Goal: Task Accomplishment & Management: Use online tool/utility

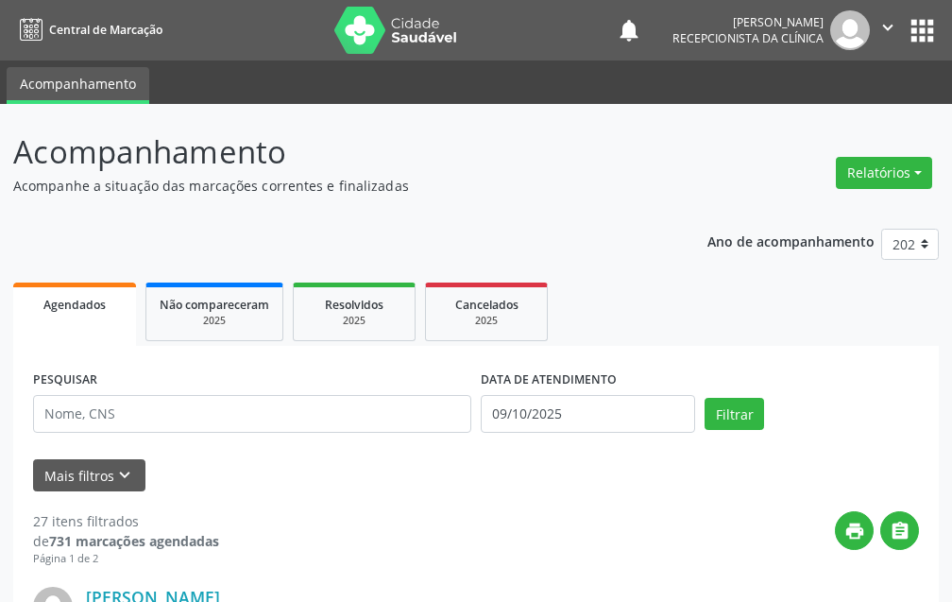
click at [605, 435] on div "DATA DE ATENDIMENTO [DATE]" at bounding box center [588, 405] width 224 height 80
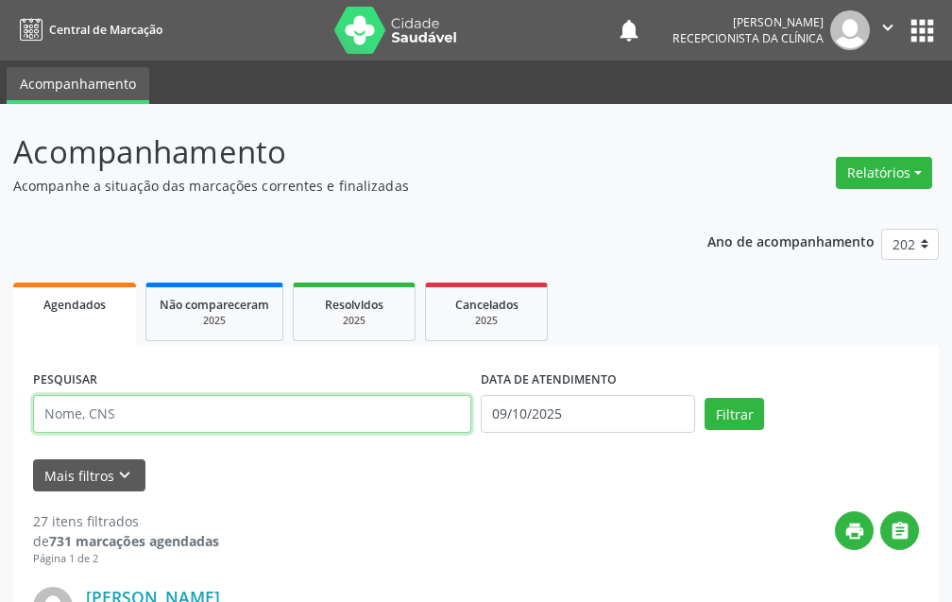
click at [335, 408] on input "text" at bounding box center [252, 414] width 438 height 38
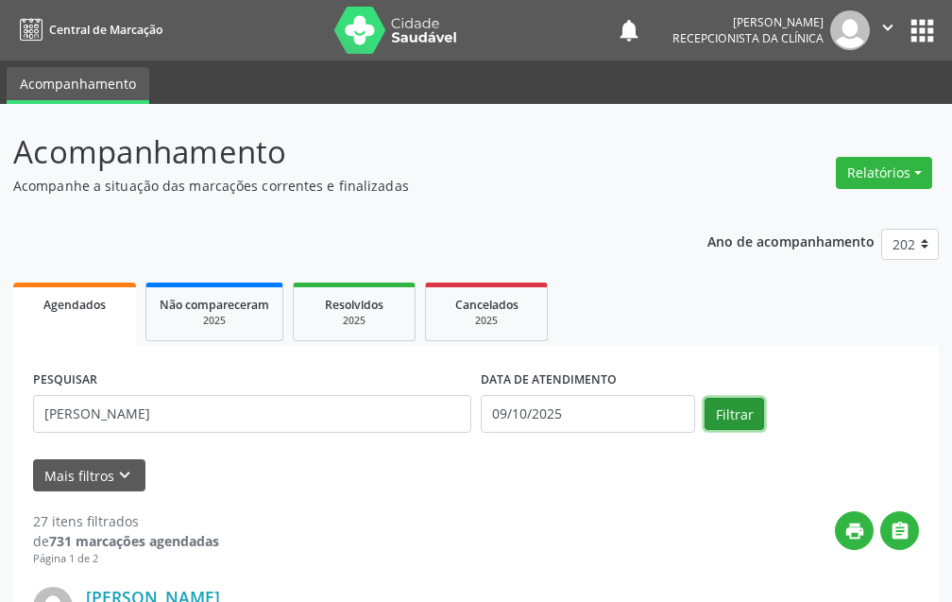
click at [739, 416] on button "Filtrar" at bounding box center [734, 414] width 59 height 32
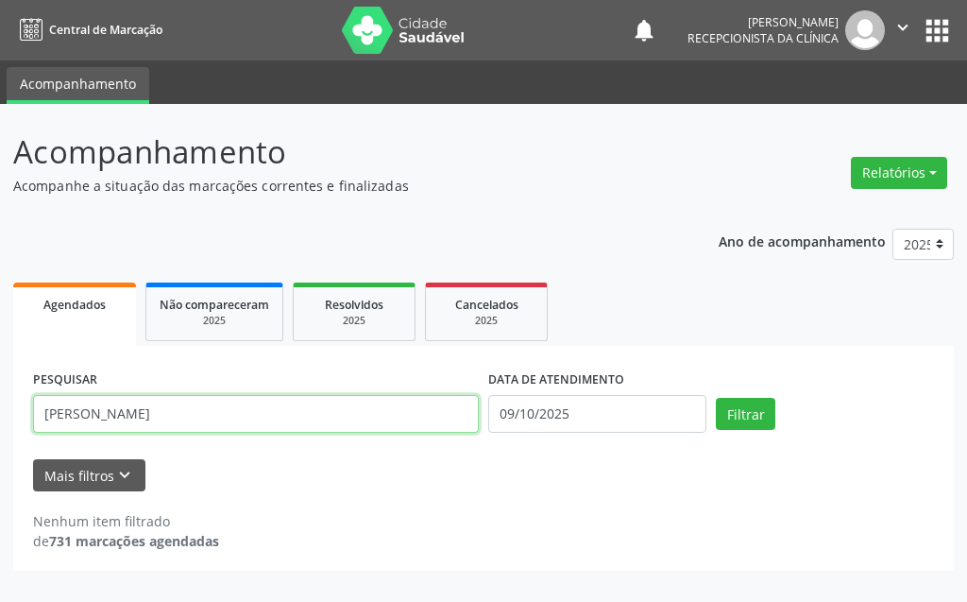
click at [365, 406] on input "[PERSON_NAME]" at bounding box center [256, 414] width 446 height 38
type input "[PERSON_NAME]"
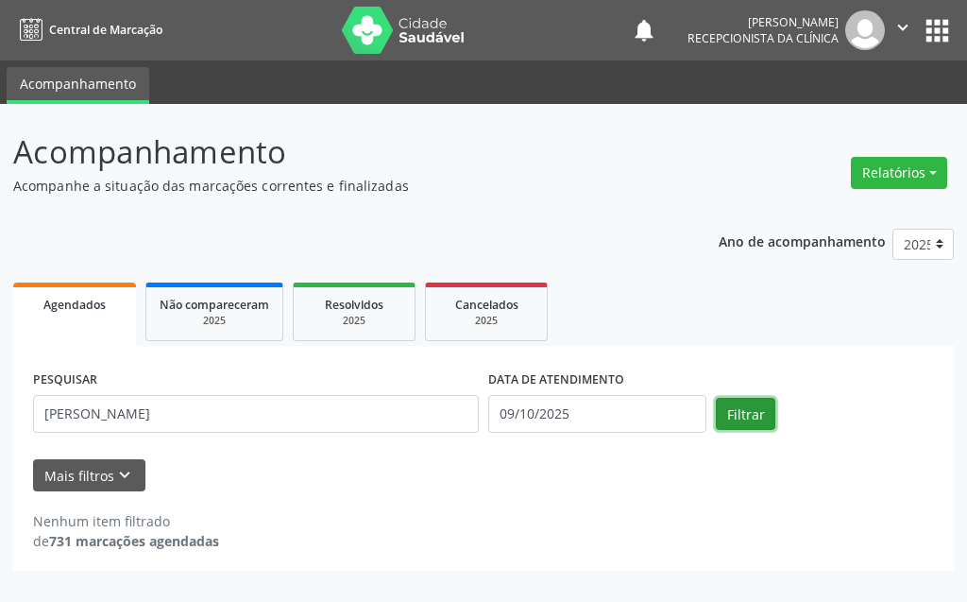
click at [724, 413] on button "Filtrar" at bounding box center [745, 414] width 59 height 32
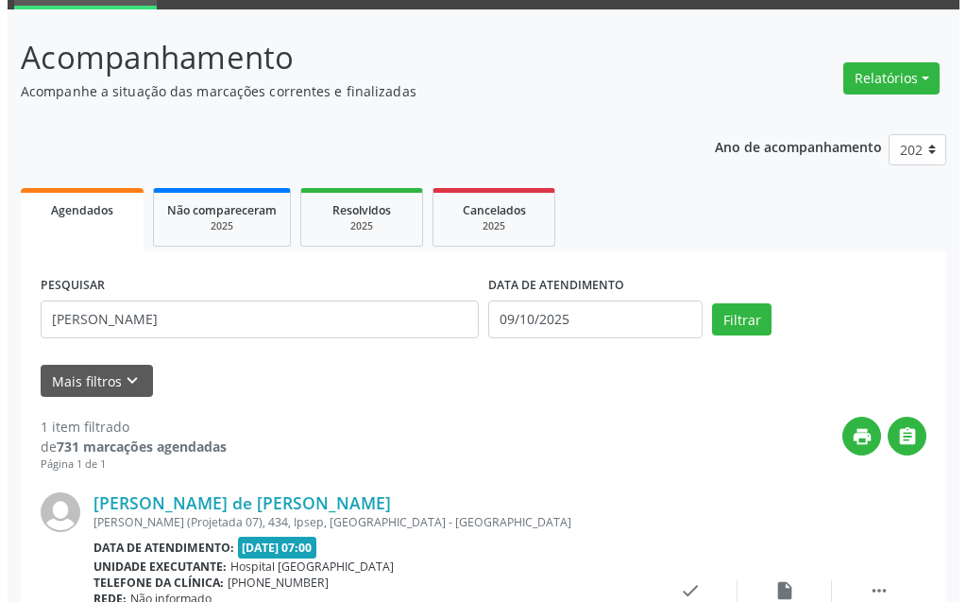
scroll to position [253, 0]
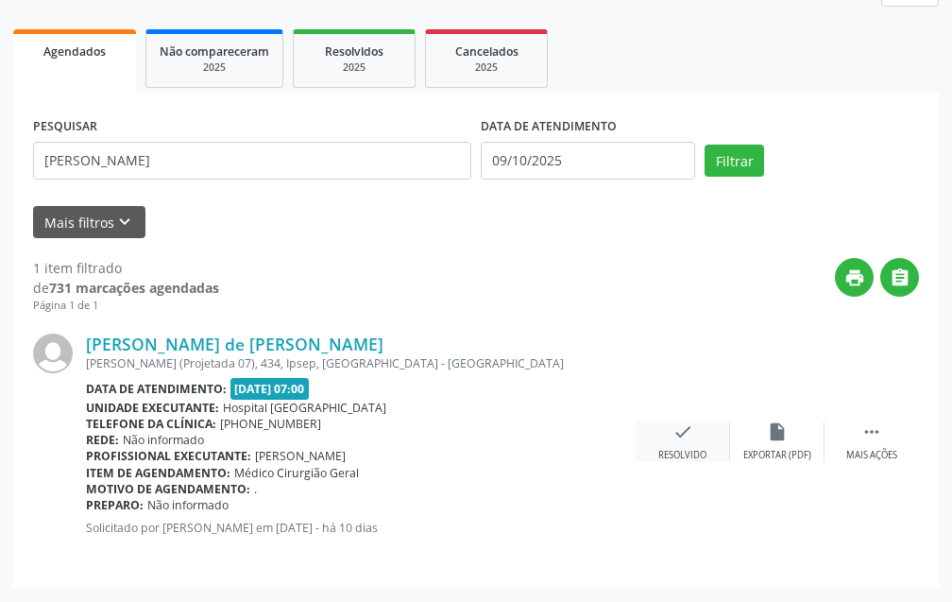
click at [688, 425] on icon "check" at bounding box center [682, 431] width 21 height 21
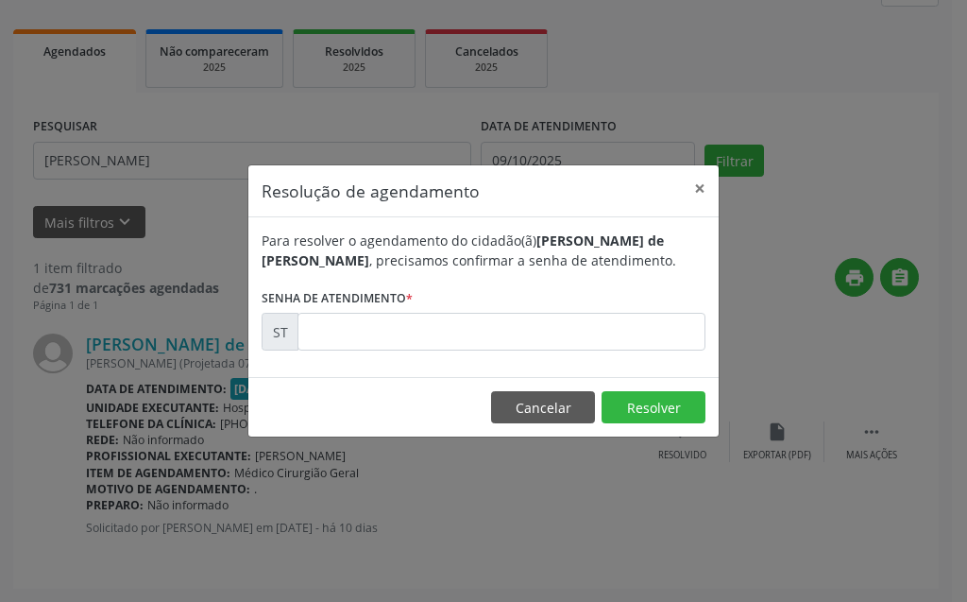
click at [543, 308] on form "Para resolver o agendamento do cidadão(ã) [PERSON_NAME] , precisamos confirmar …" at bounding box center [484, 290] width 444 height 120
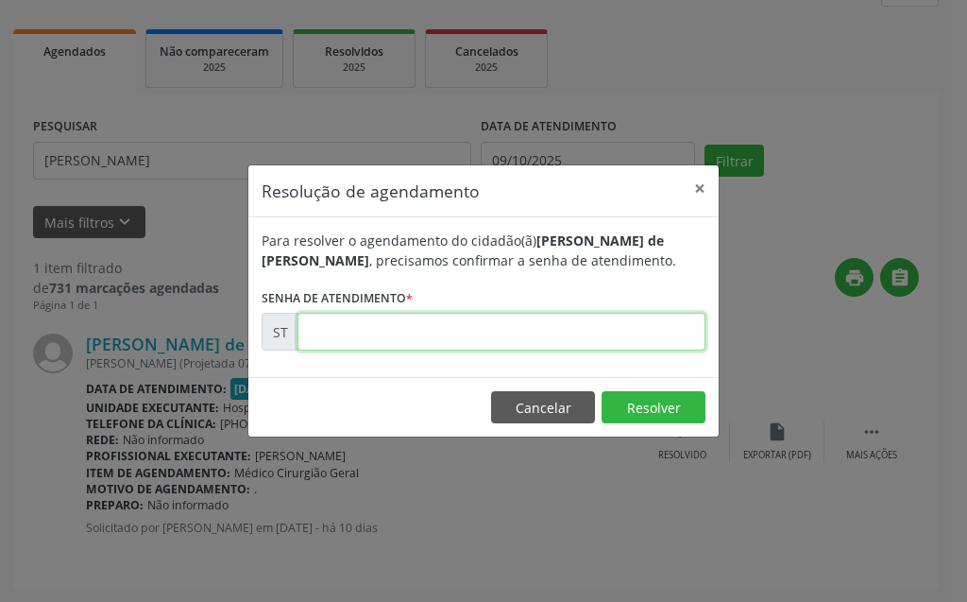
click at [560, 325] on input "text" at bounding box center [501, 332] width 408 height 38
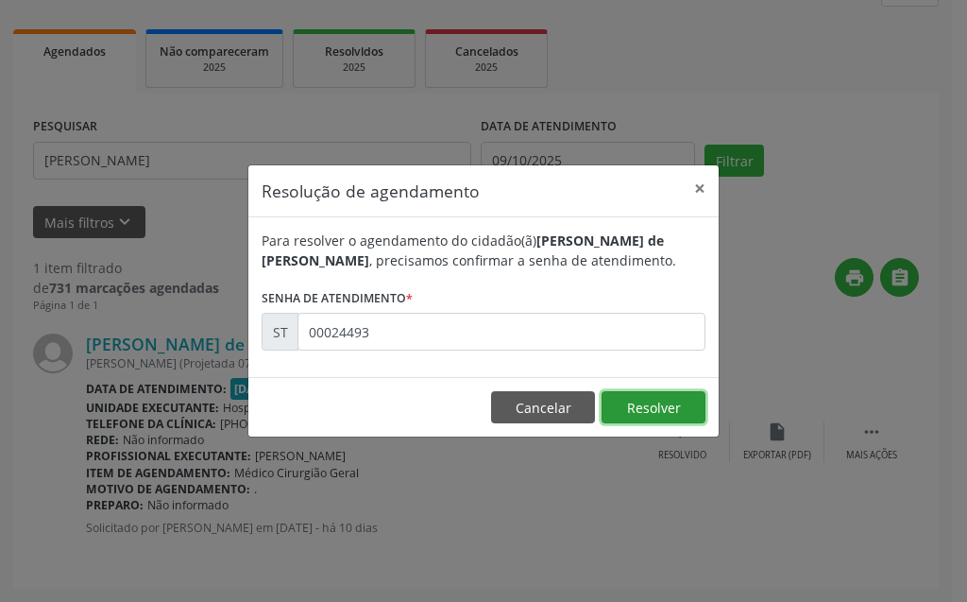
click at [643, 408] on button "Resolver" at bounding box center [654, 407] width 104 height 32
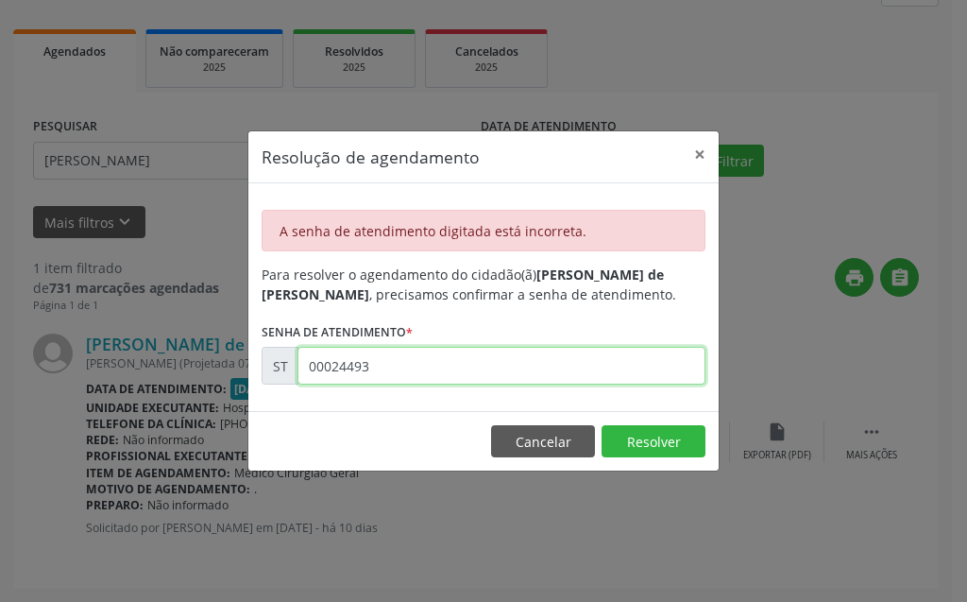
click at [510, 350] on input "00024493" at bounding box center [501, 366] width 408 height 38
type input "00024943"
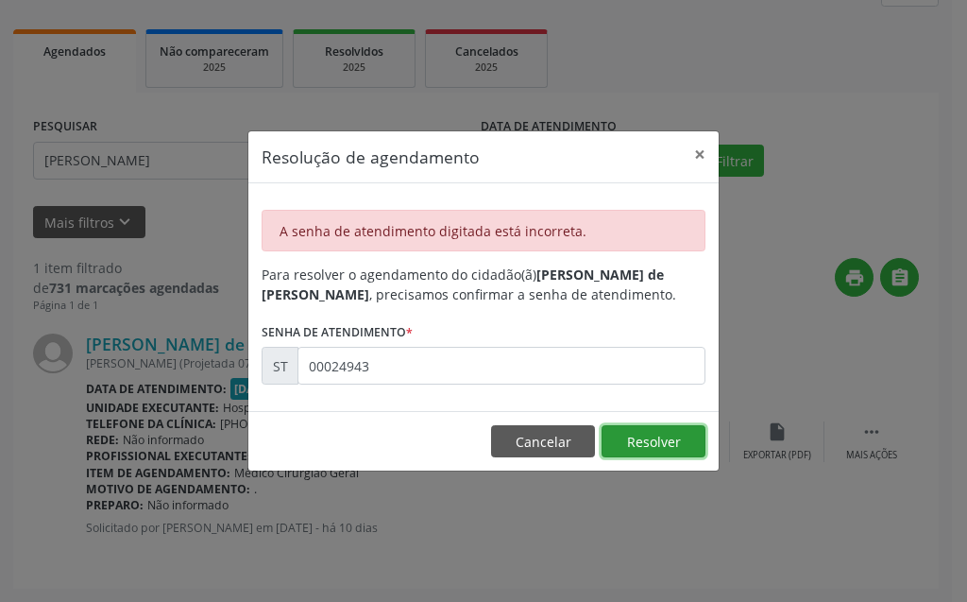
click at [658, 442] on button "Resolver" at bounding box center [654, 441] width 104 height 32
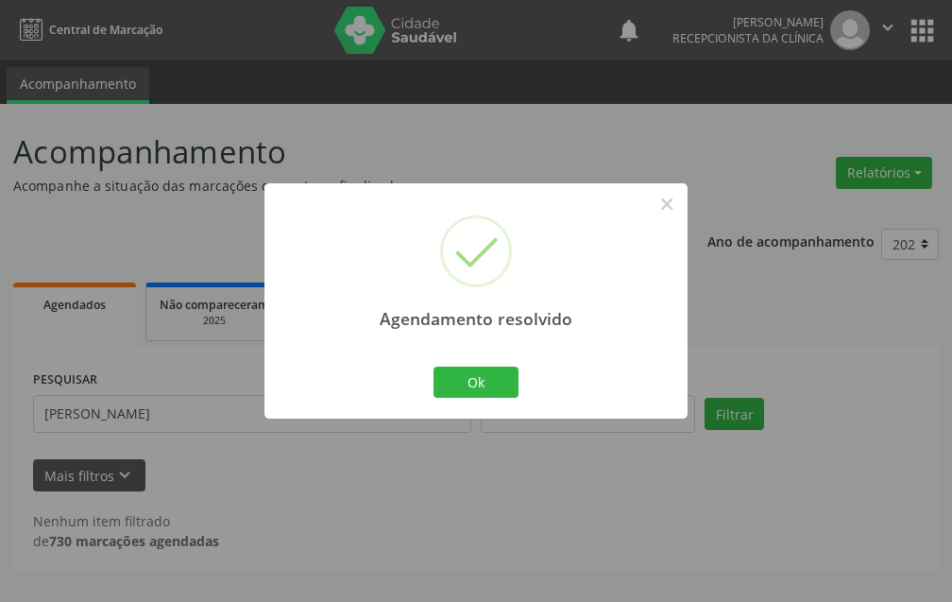
scroll to position [0, 0]
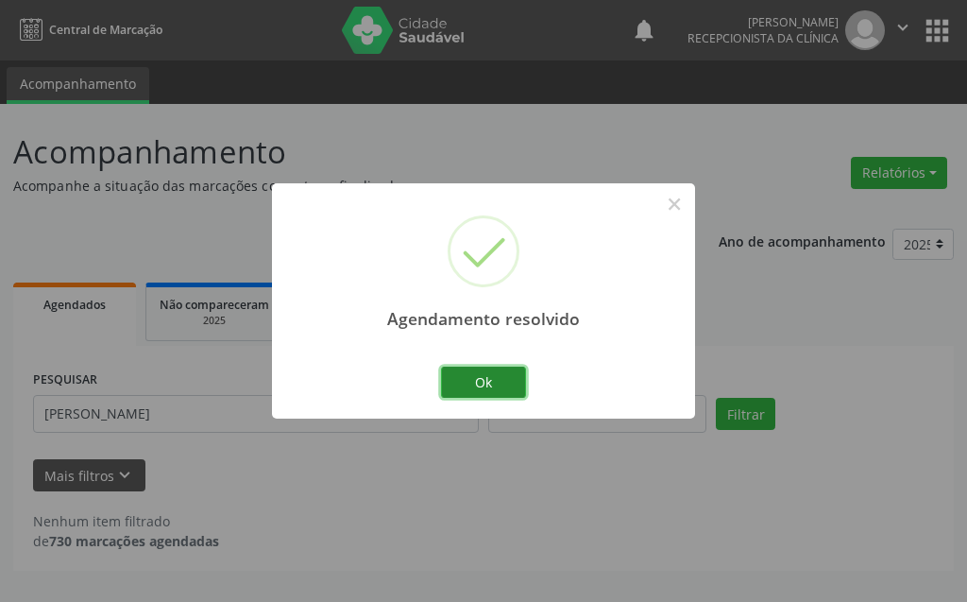
click at [493, 380] on button "Ok" at bounding box center [483, 382] width 85 height 32
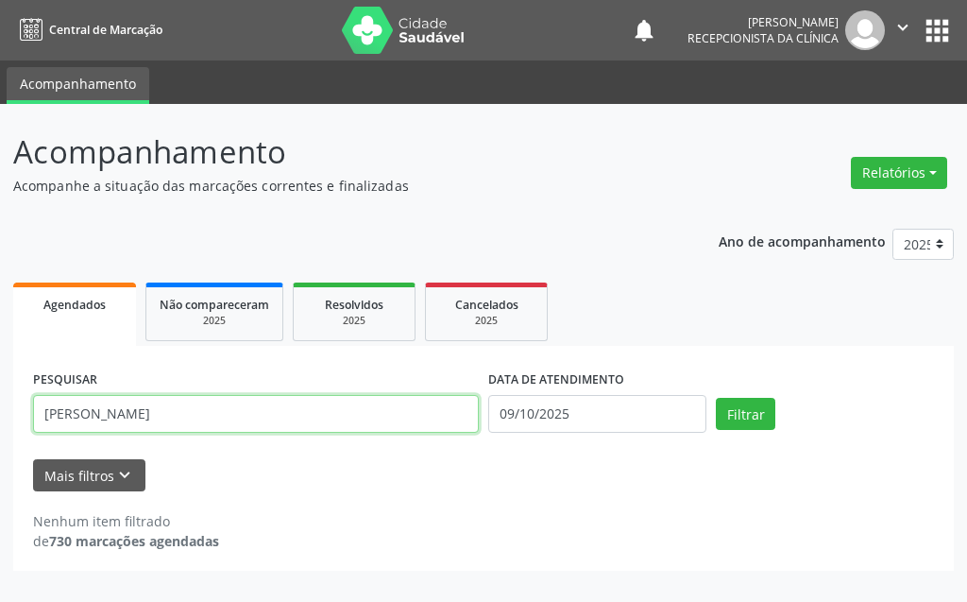
click at [153, 412] on input "[PERSON_NAME]" at bounding box center [256, 414] width 446 height 38
type input "M"
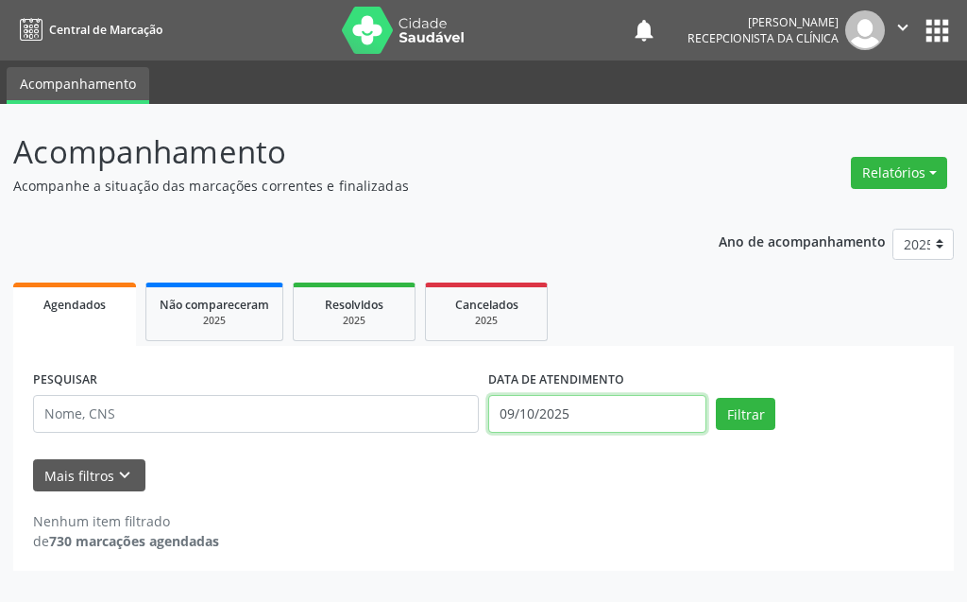
click at [611, 426] on input "09/10/2025" at bounding box center [597, 414] width 218 height 38
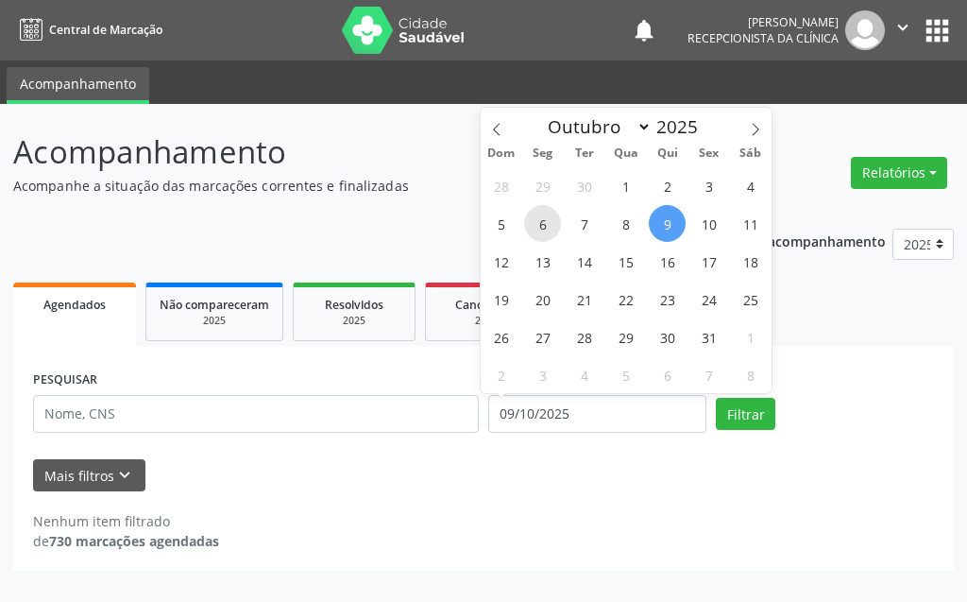
click at [543, 219] on span "6" at bounding box center [542, 223] width 37 height 37
type input "[DATE]"
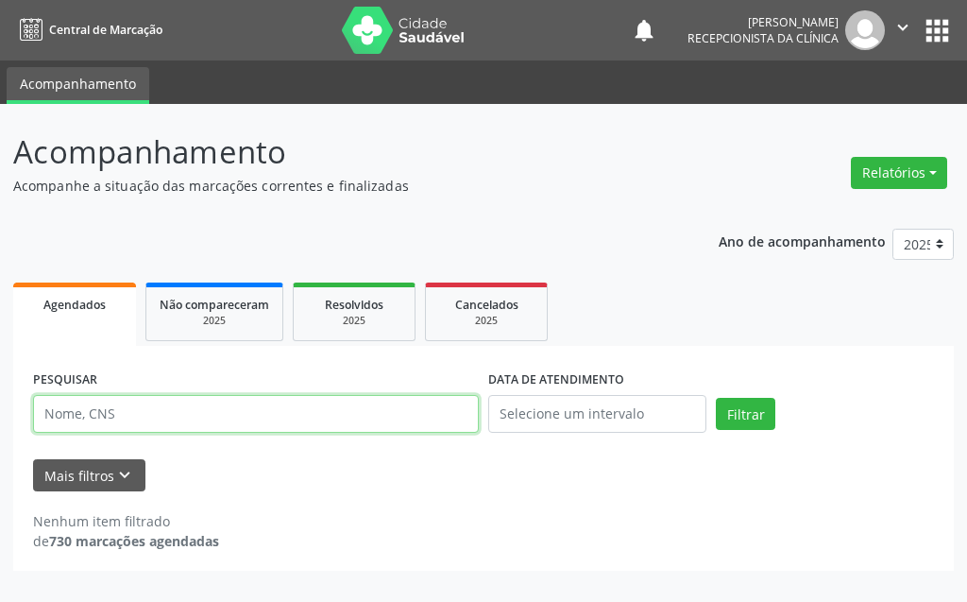
click at [195, 413] on input "text" at bounding box center [256, 414] width 446 height 38
type input "CLAUDEVAN"
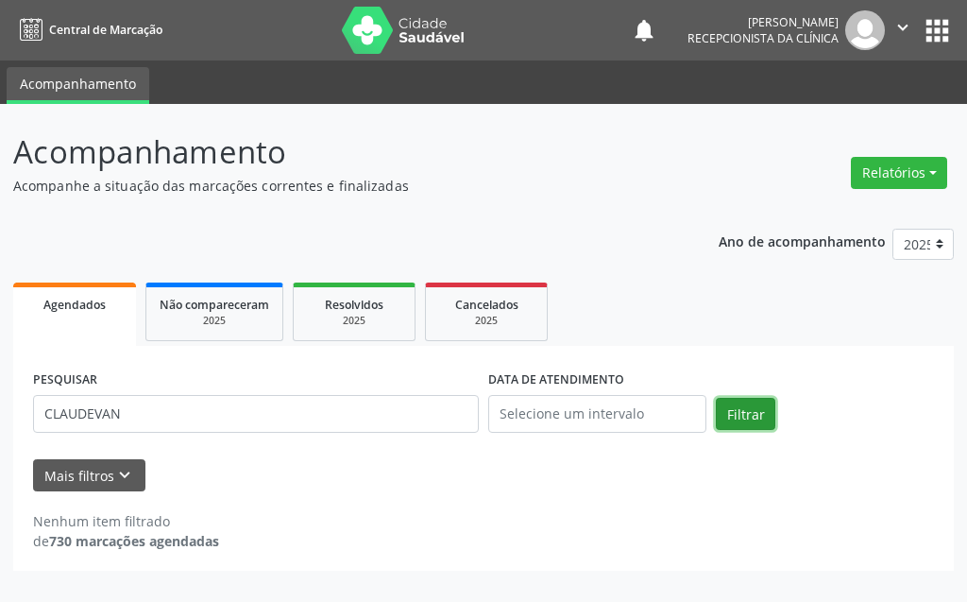
click at [744, 409] on button "Filtrar" at bounding box center [745, 414] width 59 height 32
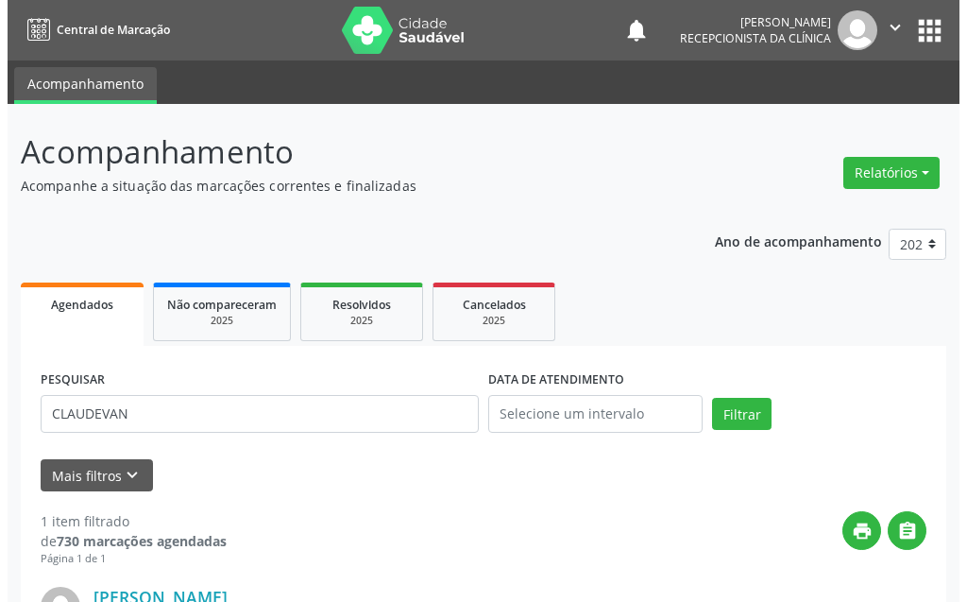
scroll to position [253, 0]
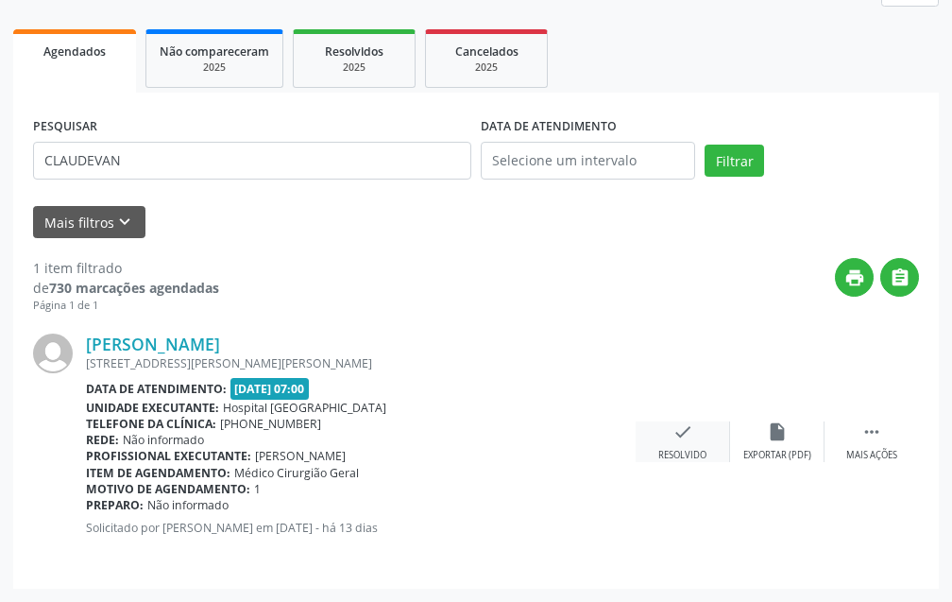
click at [675, 434] on icon "check" at bounding box center [682, 431] width 21 height 21
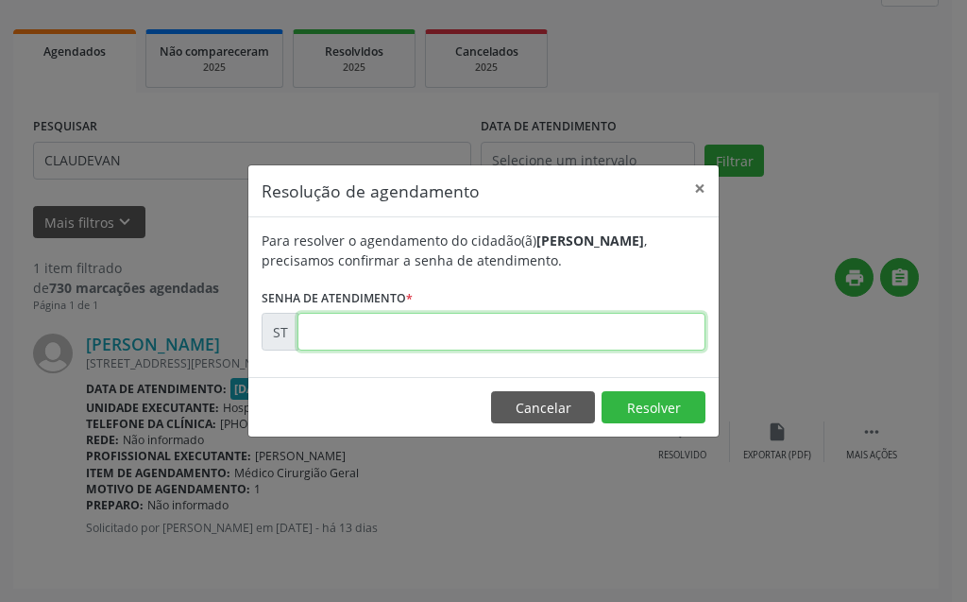
click at [627, 327] on input "text" at bounding box center [501, 332] width 408 height 38
type input "00024203"
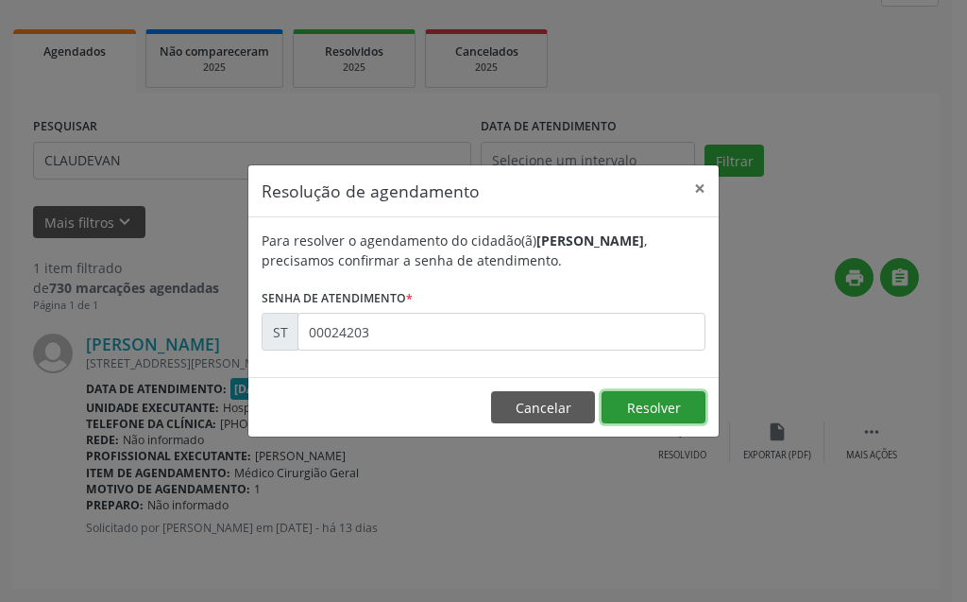
click at [663, 409] on button "Resolver" at bounding box center [654, 407] width 104 height 32
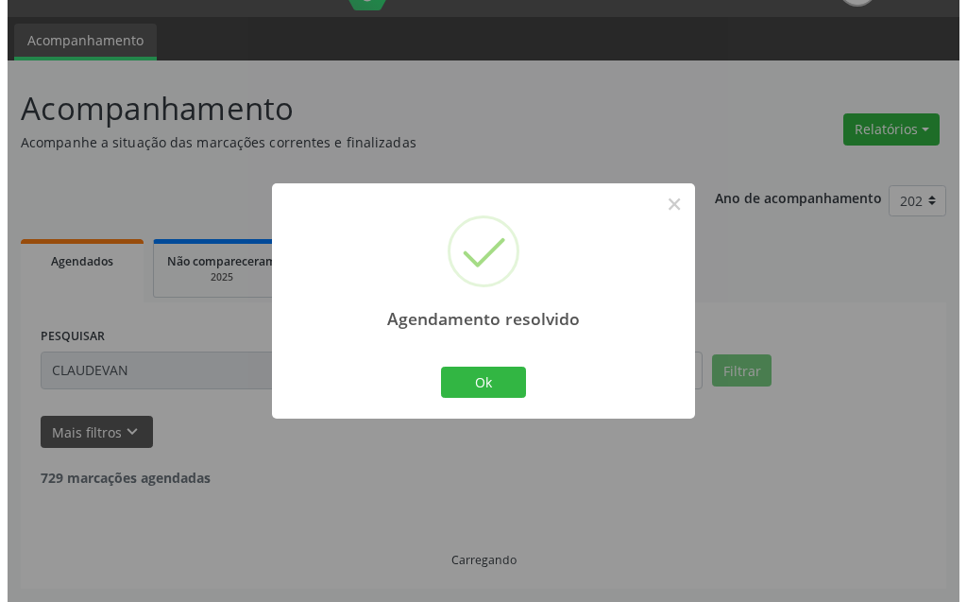
scroll to position [0, 0]
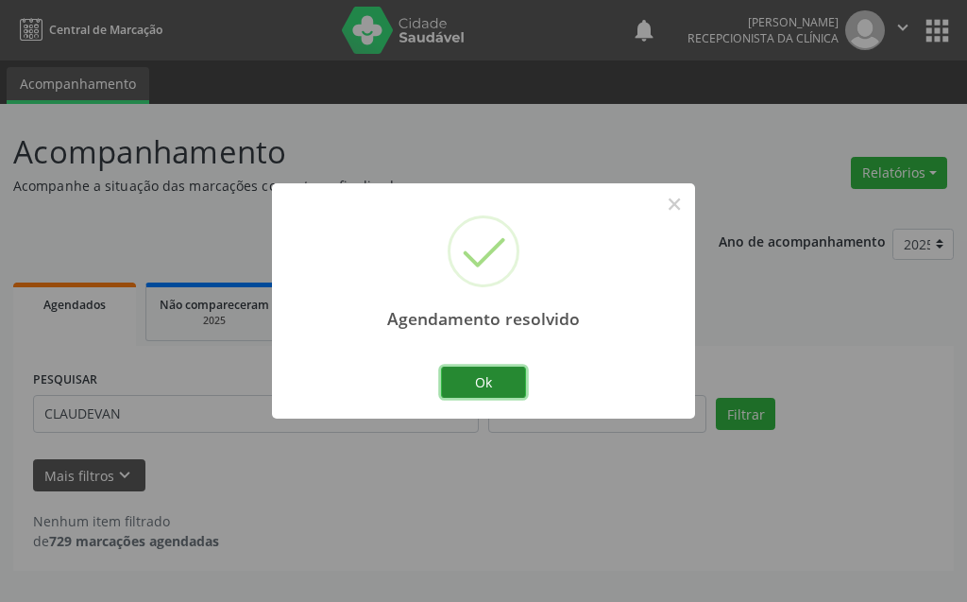
click at [519, 393] on button "Ok" at bounding box center [483, 382] width 85 height 32
